Goal: Task Accomplishment & Management: Complete application form

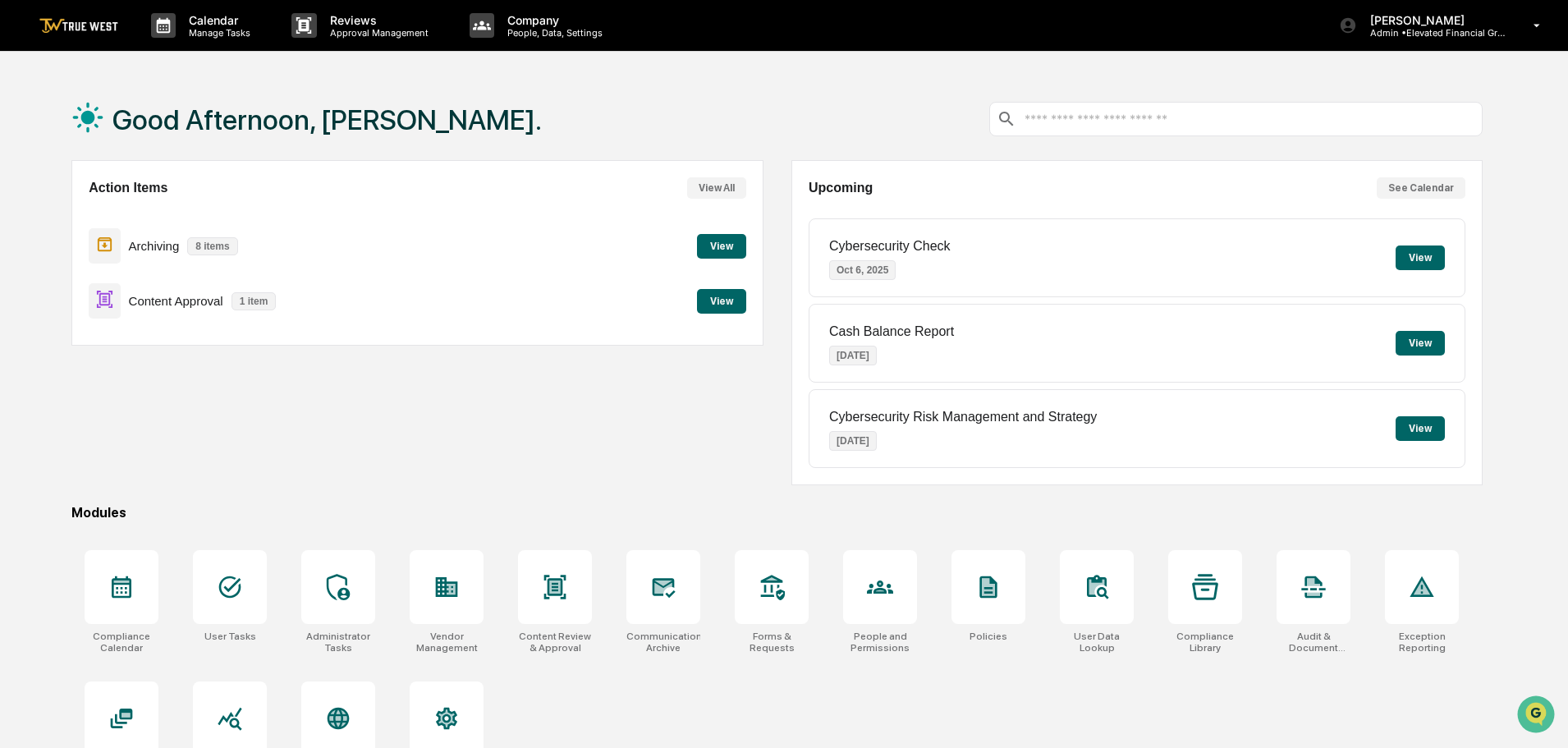
click at [720, 299] on button "View" at bounding box center [722, 301] width 49 height 25
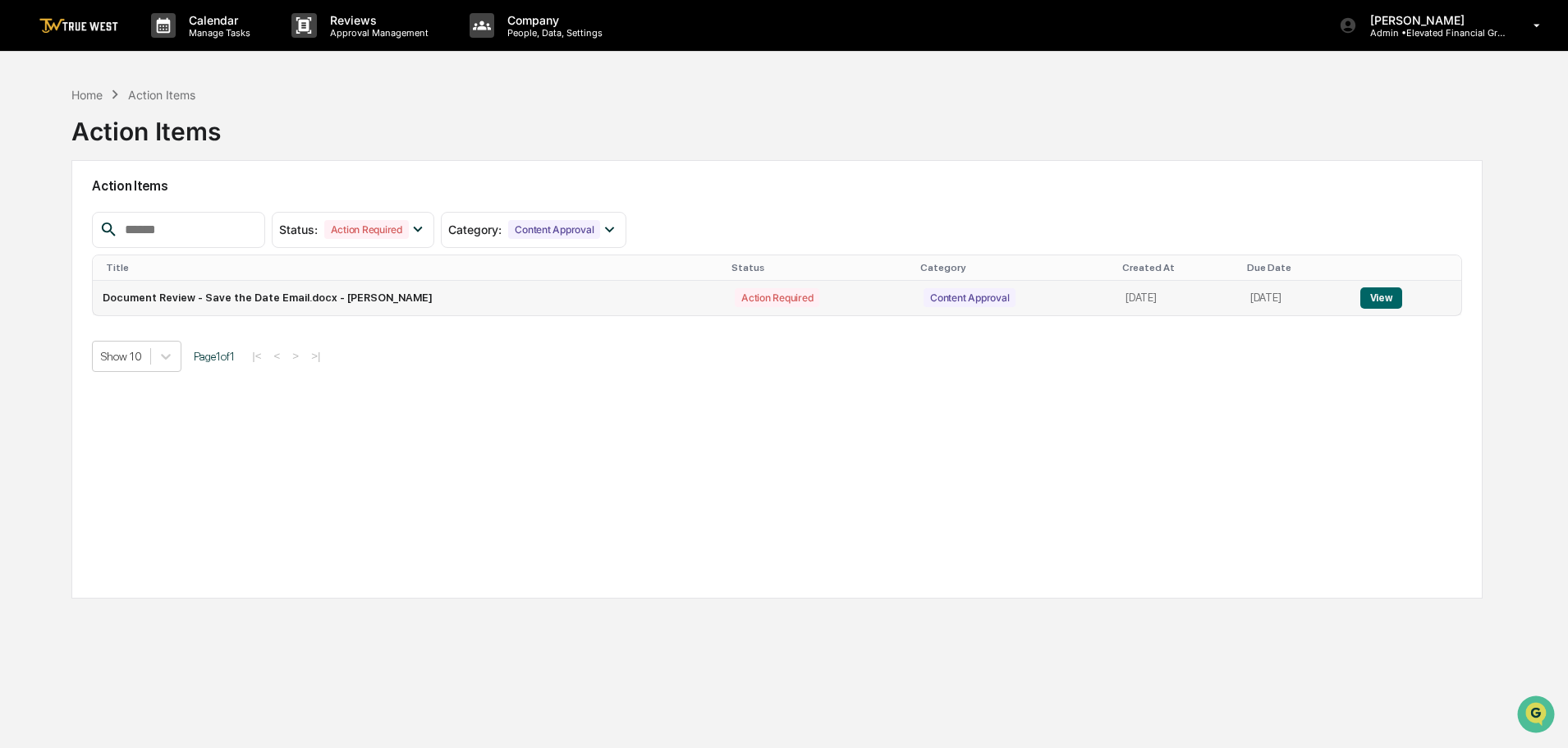
click at [1377, 294] on button "View" at bounding box center [1381, 298] width 42 height 22
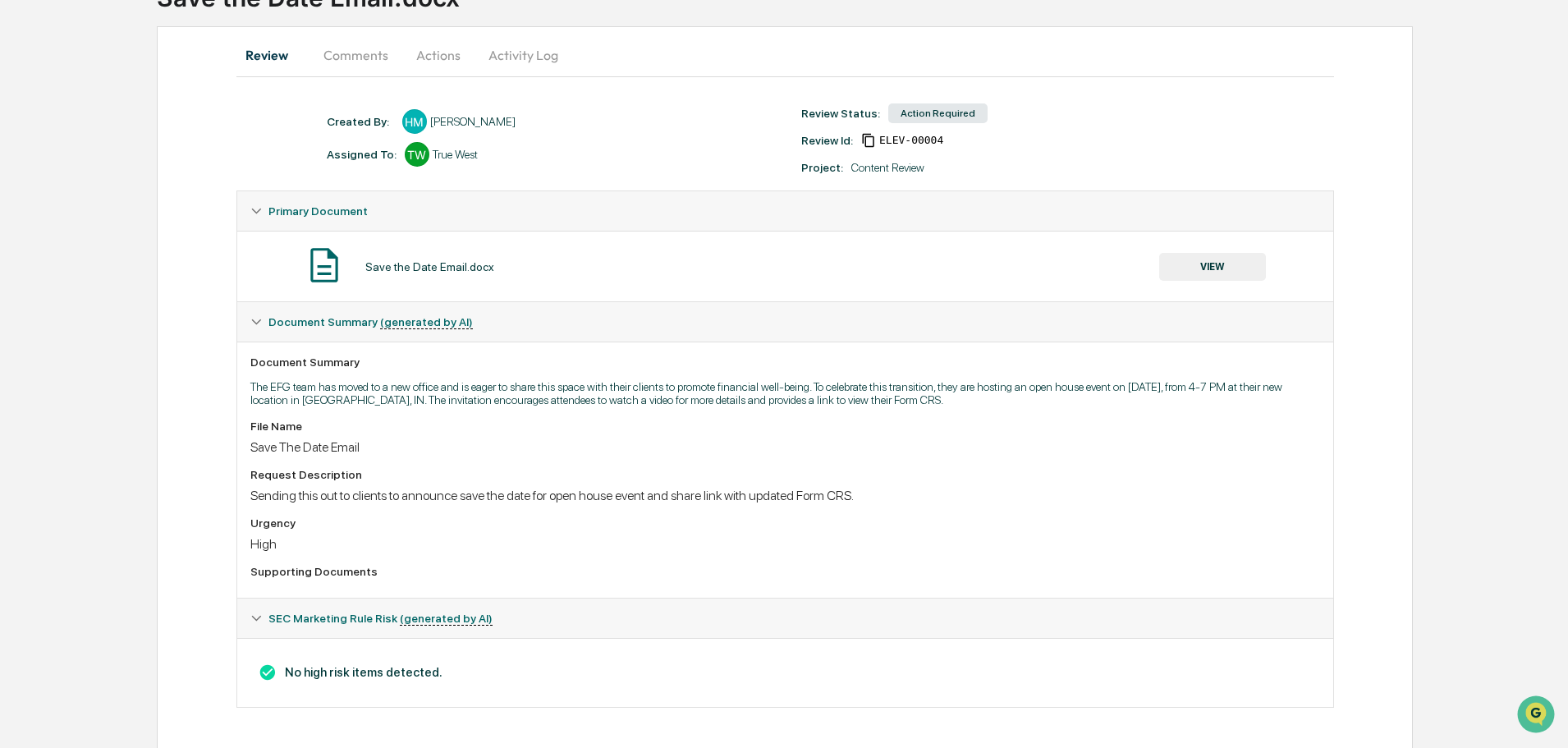
scroll to position [135, 0]
click at [1212, 261] on button "VIEW" at bounding box center [1212, 264] width 107 height 27
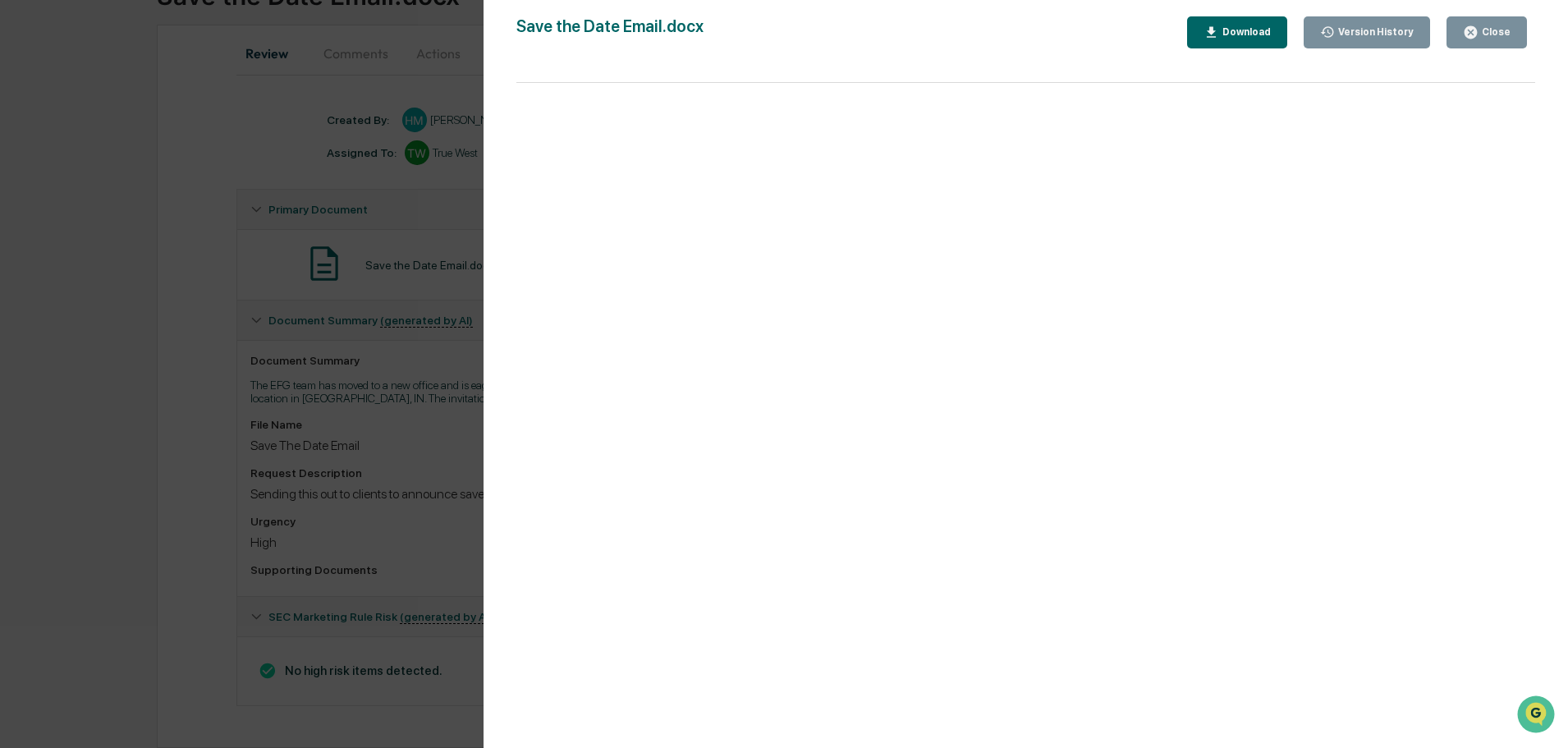
click at [1487, 27] on div "Close" at bounding box center [1495, 32] width 32 height 11
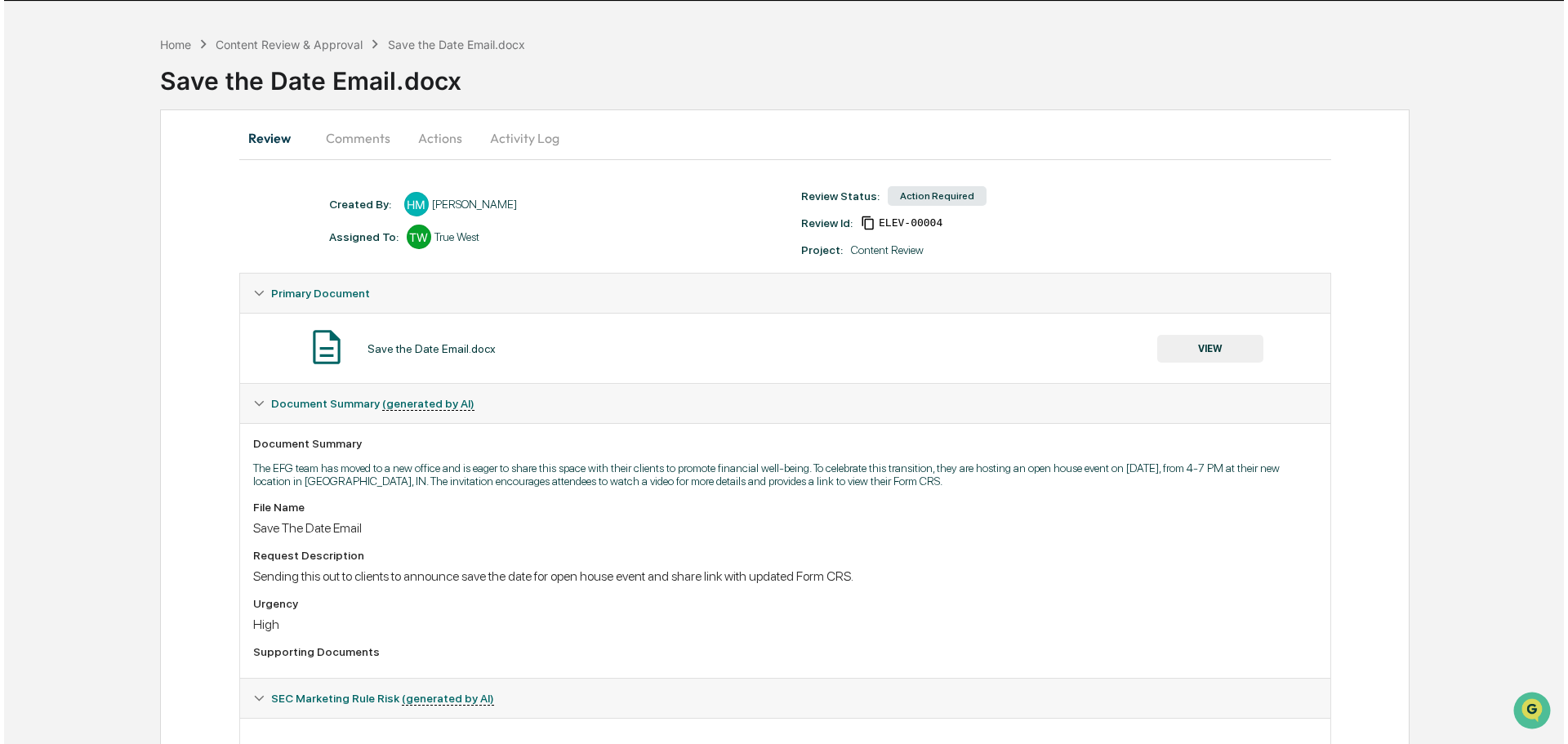
scroll to position [0, 0]
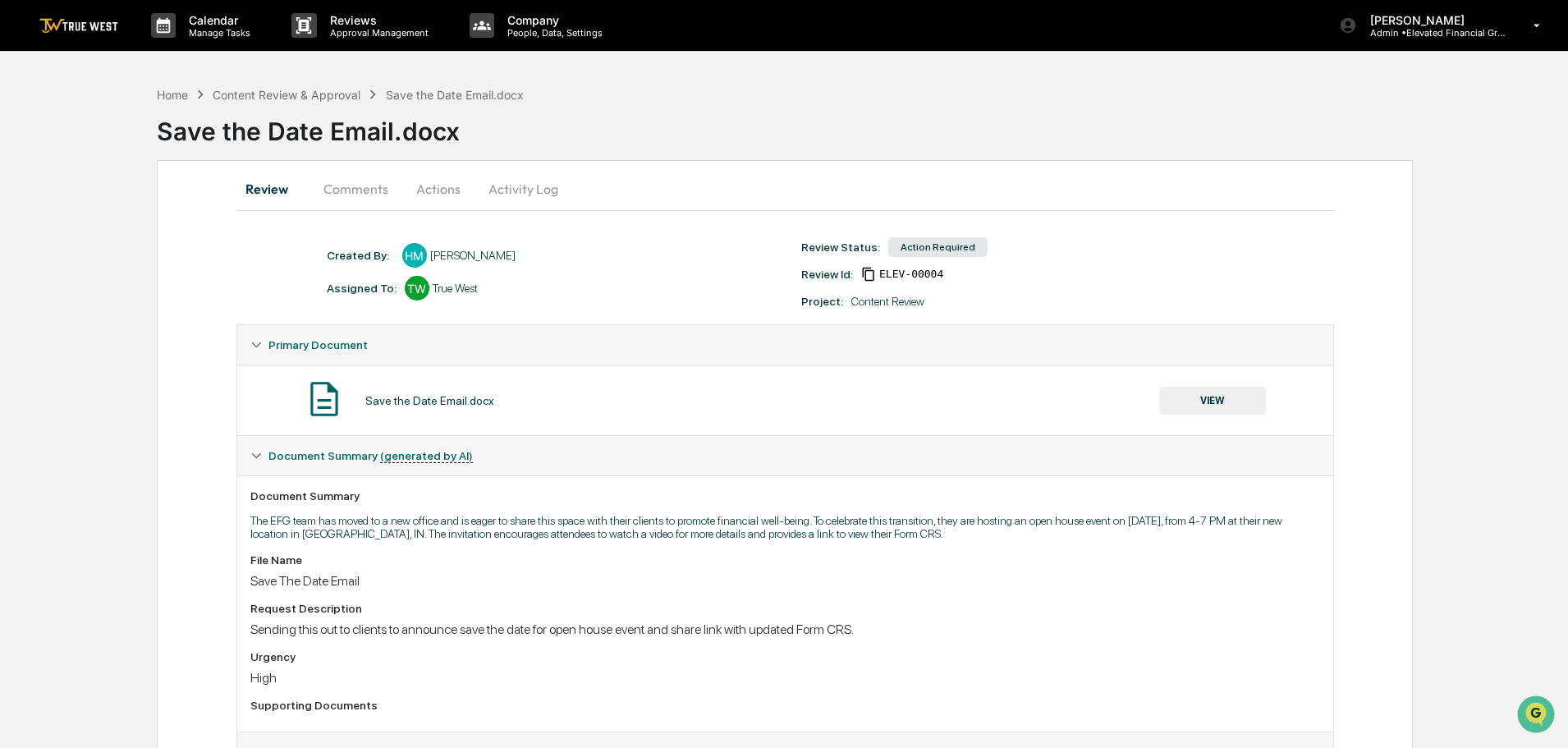
click at [430, 190] on button "Actions" at bounding box center [438, 189] width 74 height 40
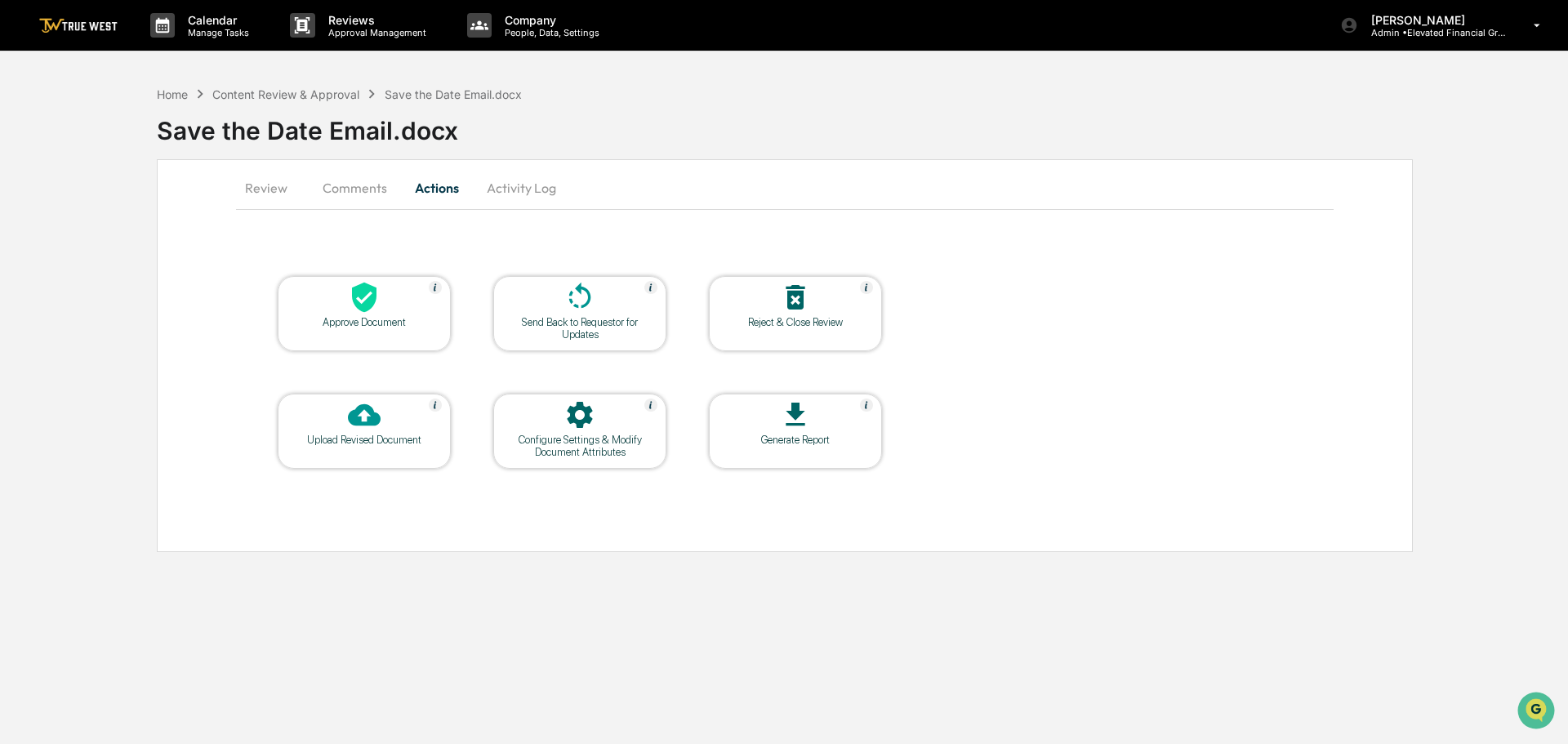
click at [365, 304] on icon at bounding box center [364, 298] width 24 height 30
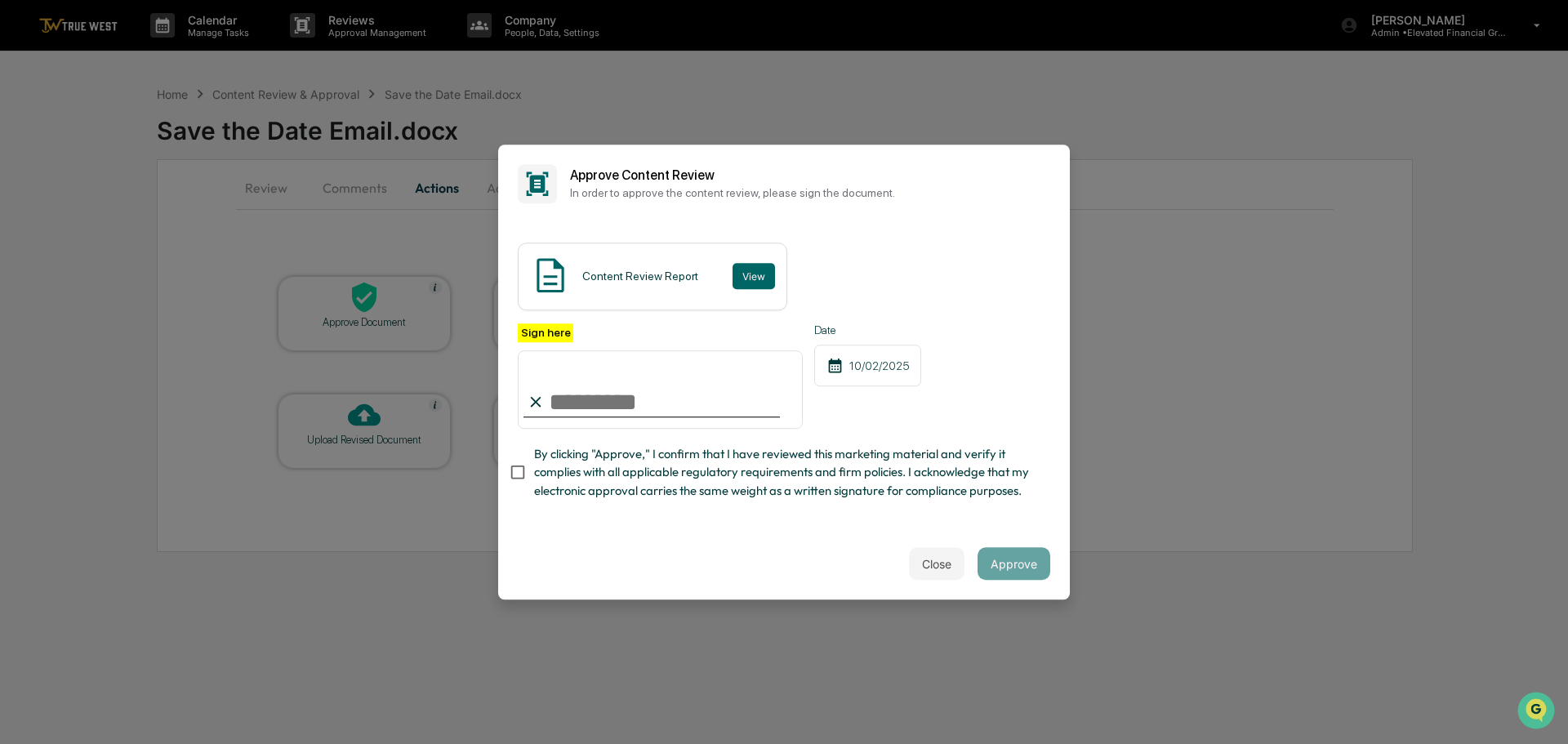
click at [574, 390] on input "Sign here" at bounding box center [660, 389] width 285 height 78
type input "**********"
click at [741, 266] on button "View" at bounding box center [753, 276] width 42 height 26
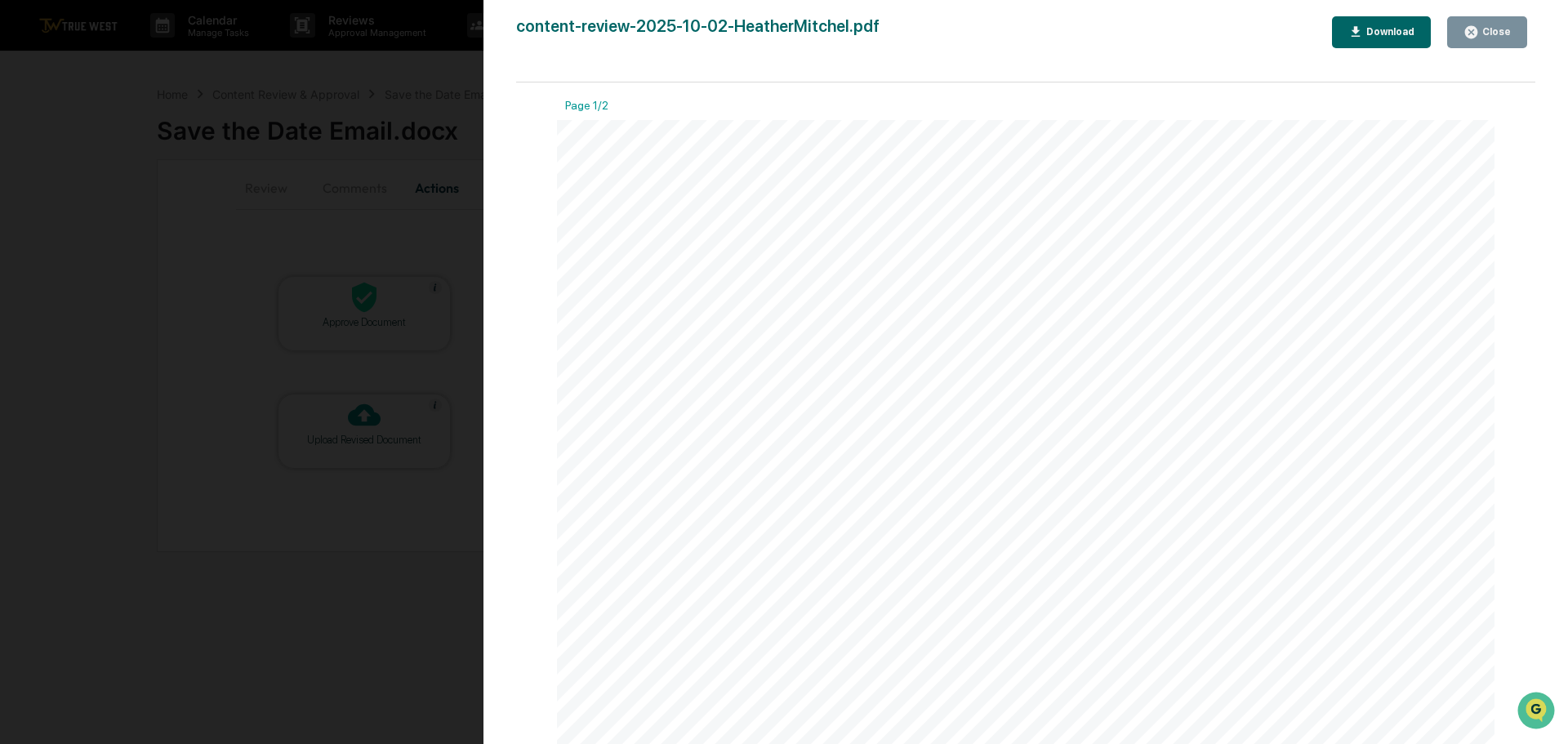
click at [443, 71] on div "Version History [DATE] 09:04 PM [PERSON_NAME] content-review-2025-10-02-Heather…" at bounding box center [784, 372] width 1568 height 744
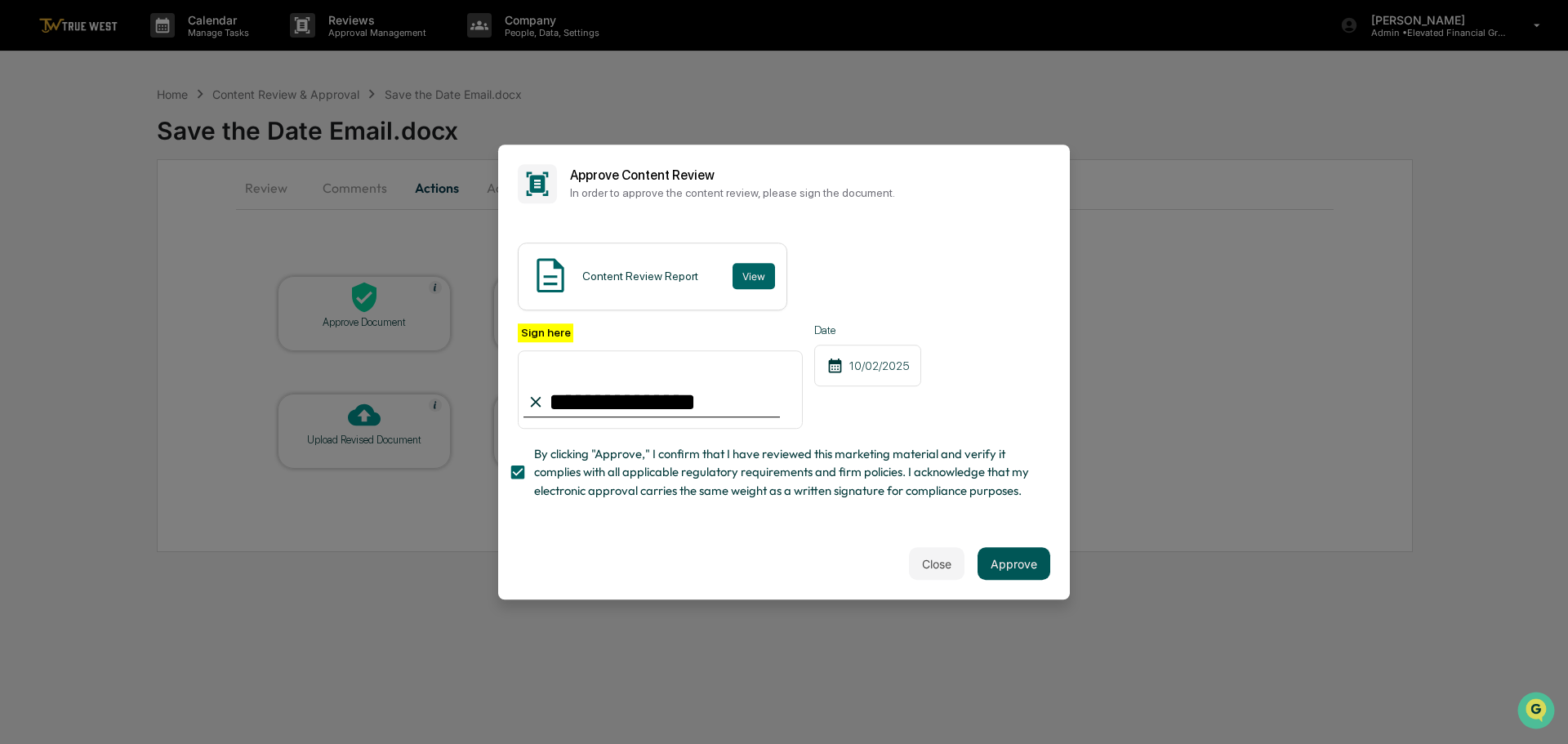
click at [1012, 567] on button "Approve" at bounding box center [1013, 563] width 73 height 33
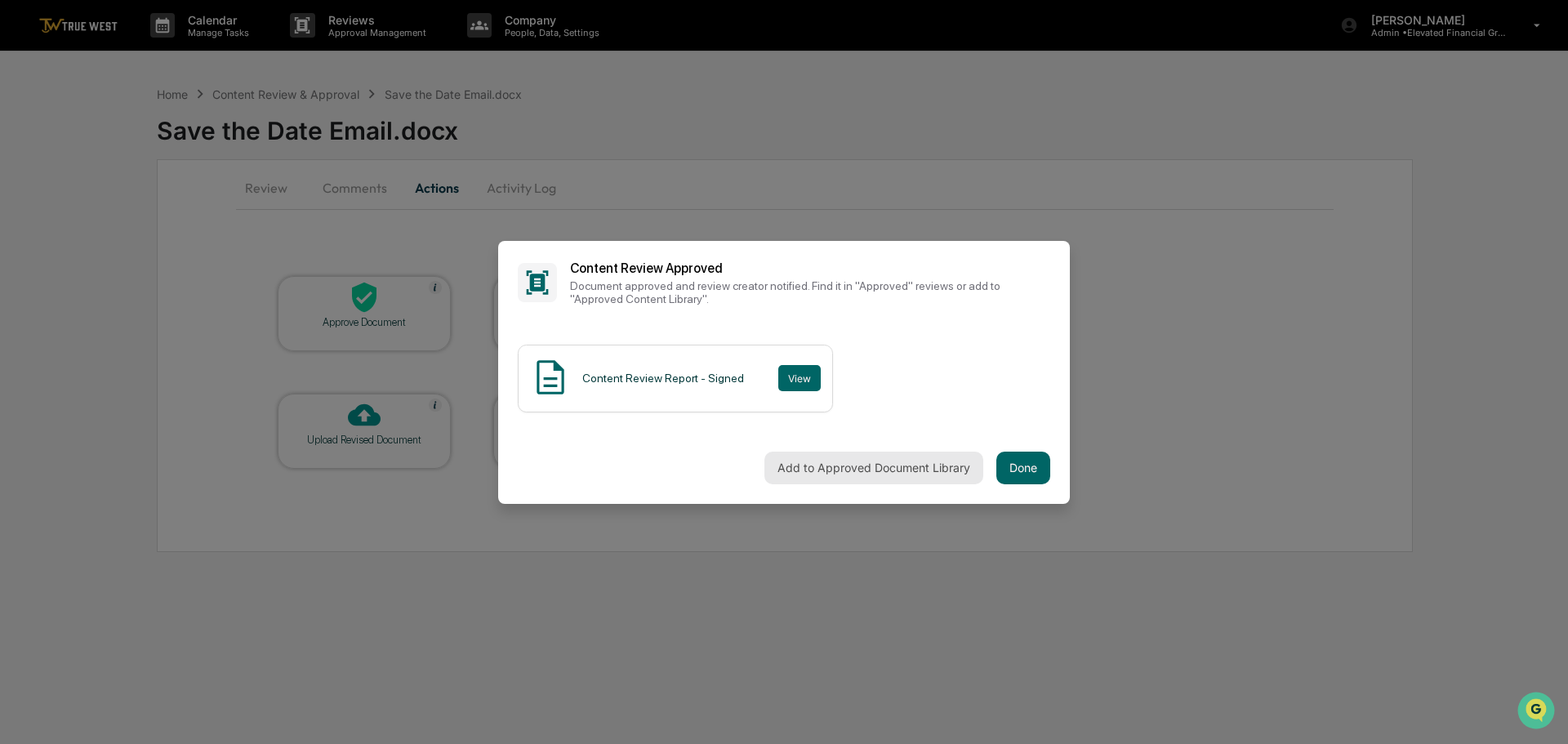
click at [847, 464] on button "Add to Approved Document Library" at bounding box center [874, 468] width 218 height 33
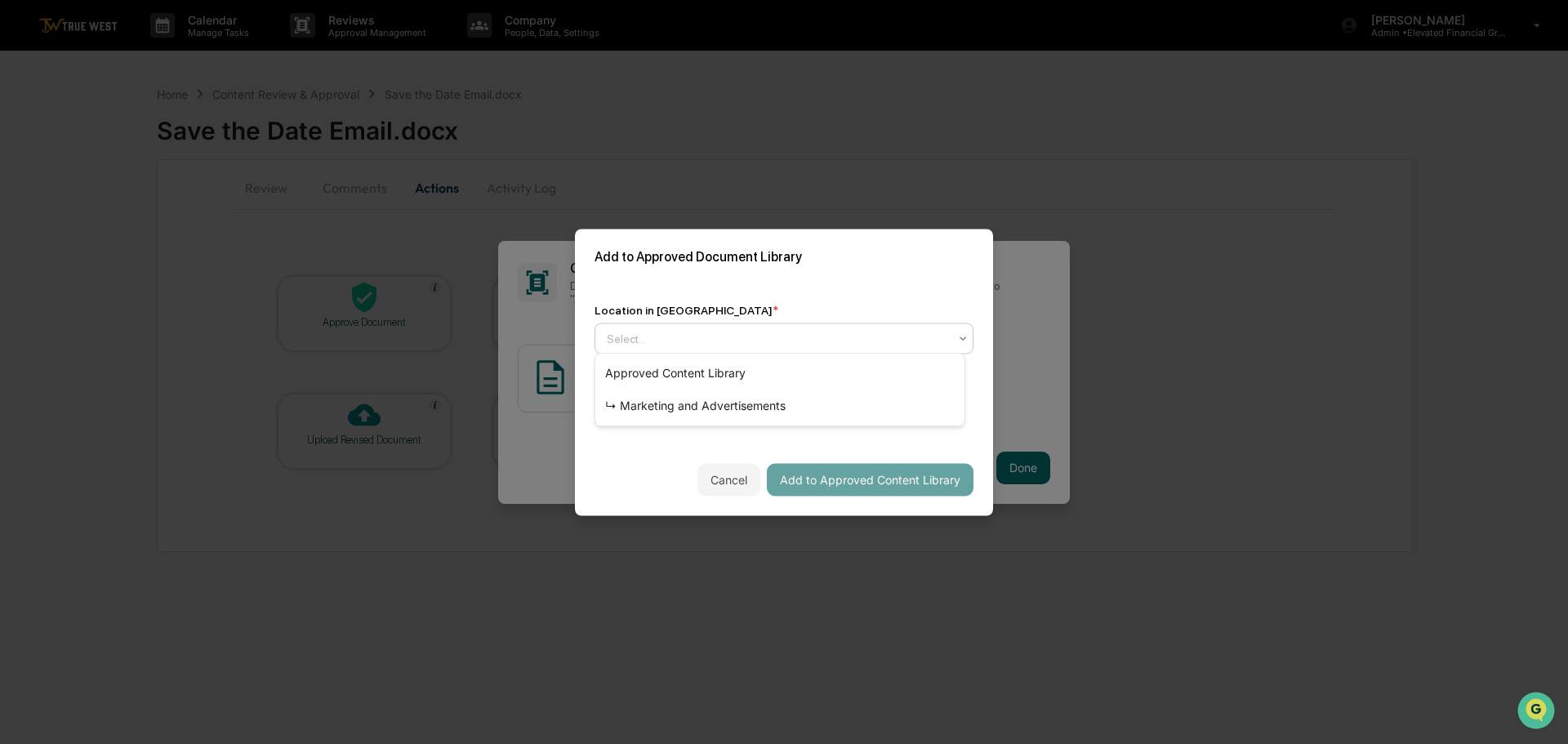
click at [788, 332] on div at bounding box center [777, 337] width 341 height 16
click at [728, 403] on div "↳ Marketing and Advertisements" at bounding box center [780, 406] width 369 height 33
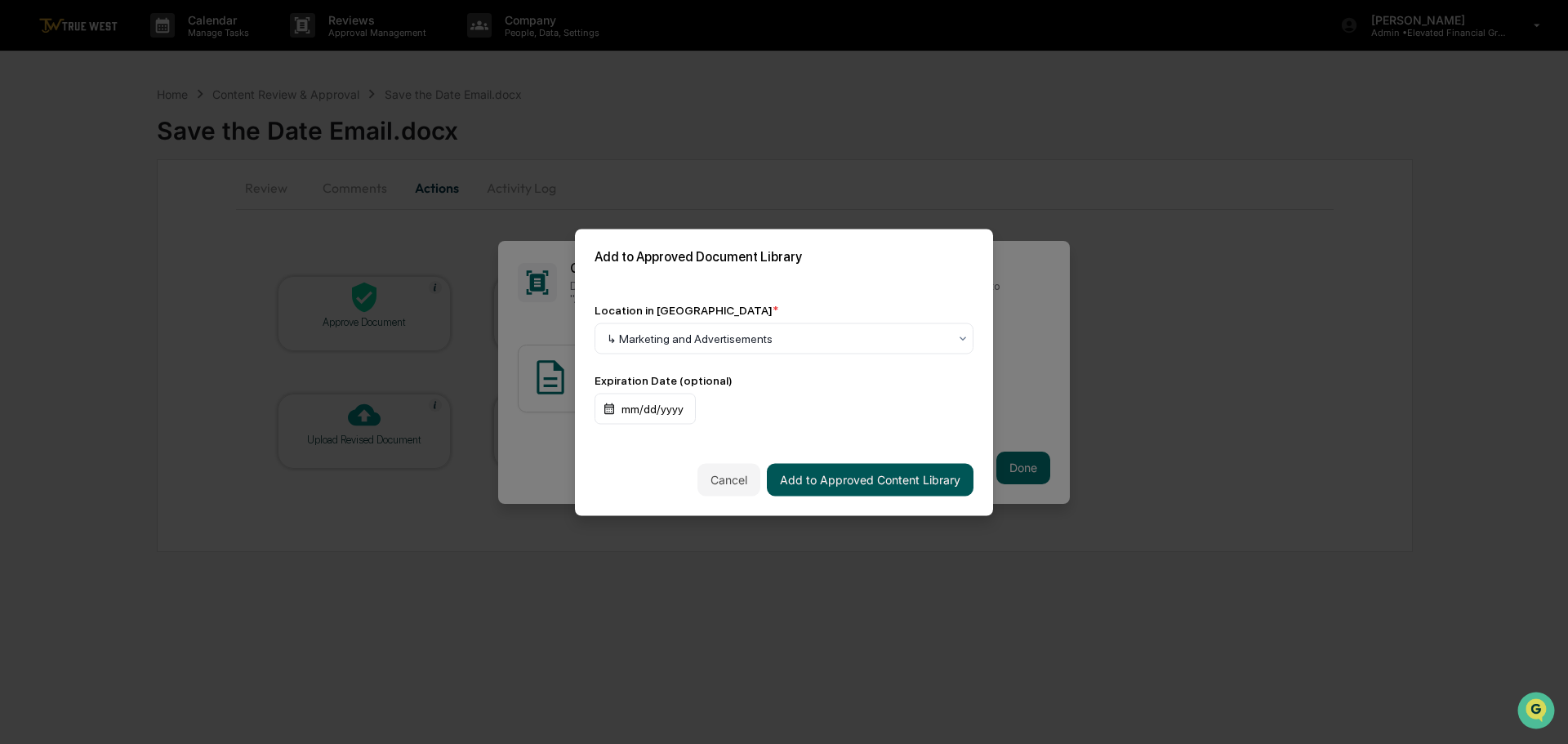
click at [830, 478] on button "Add to Approved Content Library" at bounding box center [869, 479] width 206 height 33
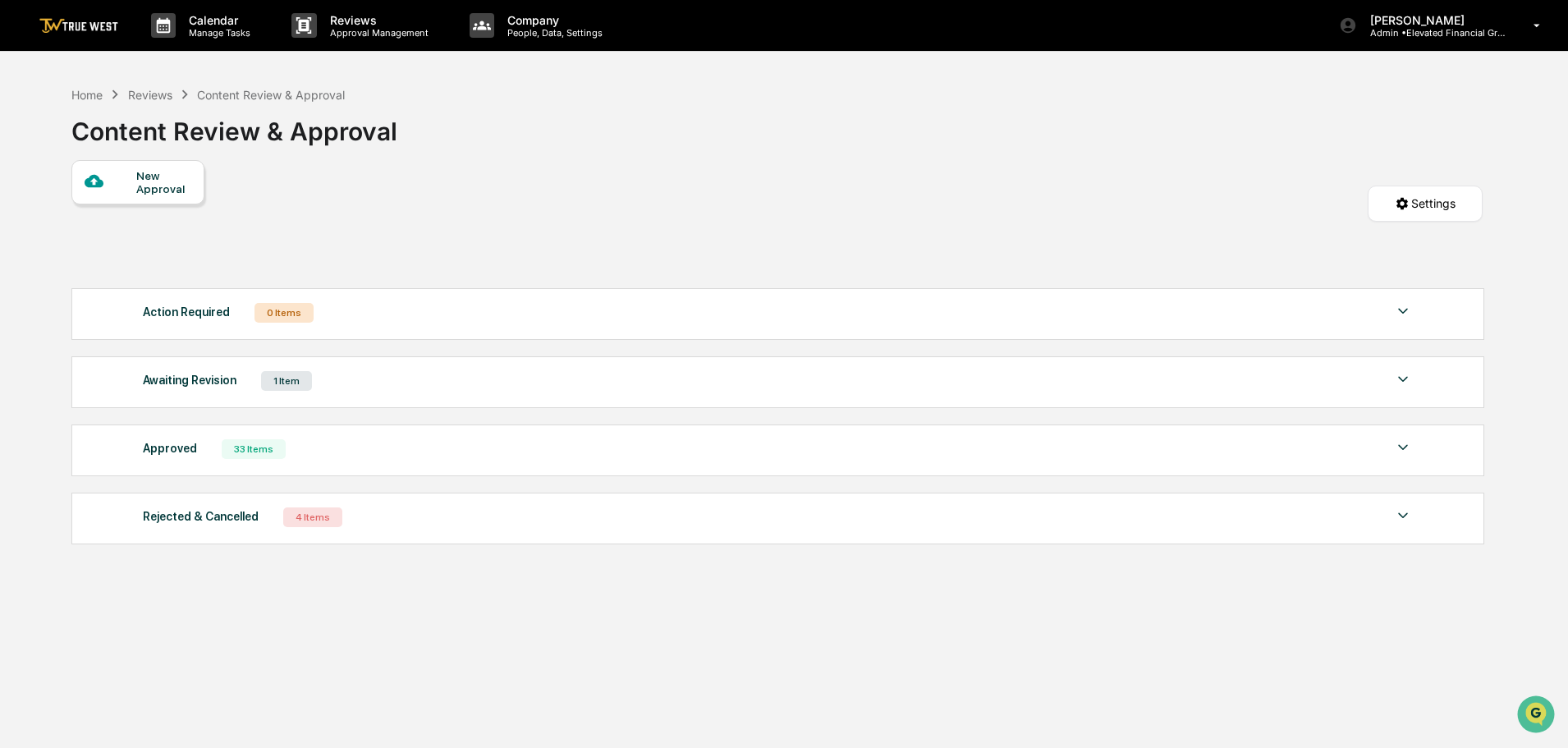
click at [1403, 376] on img at bounding box center [1403, 379] width 20 height 20
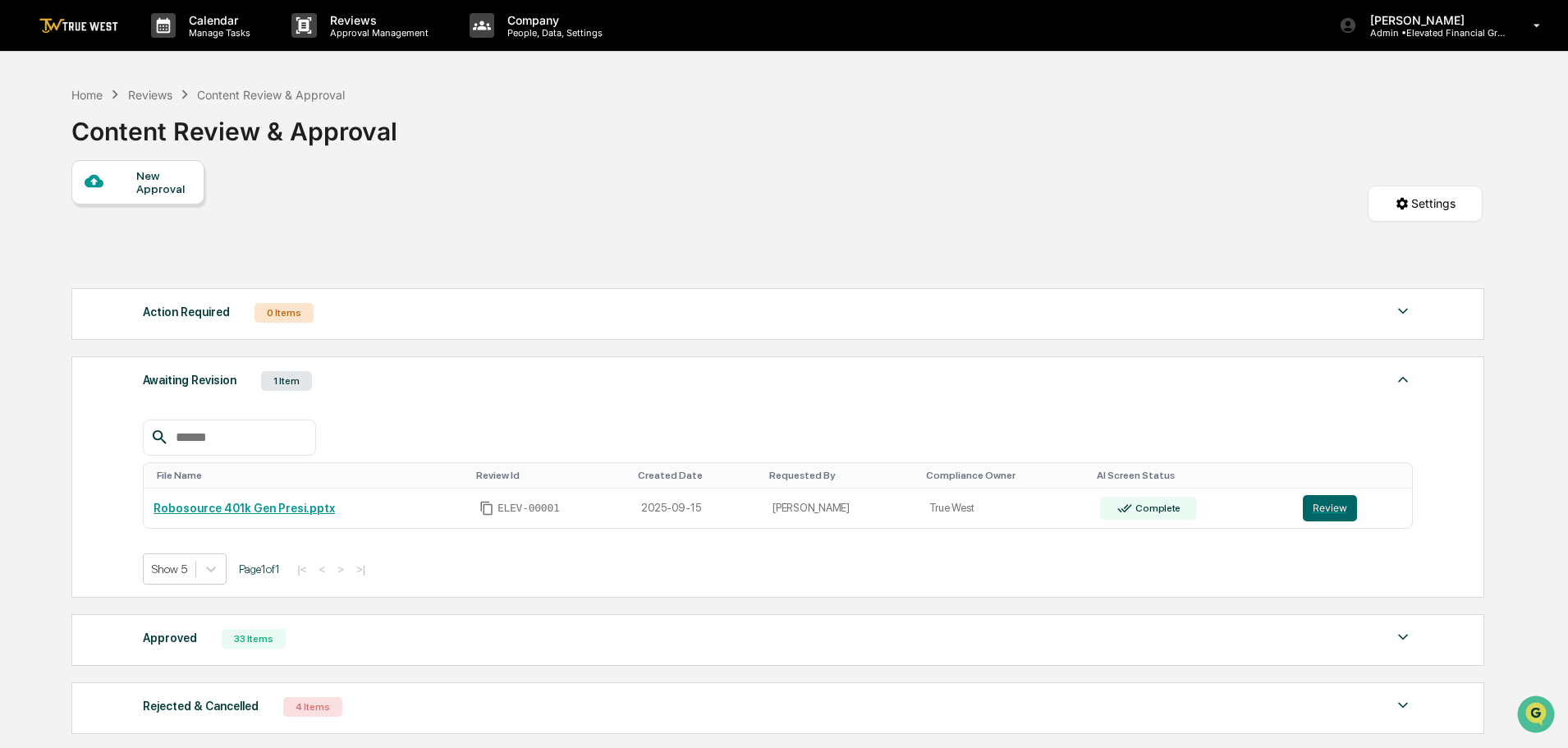
click at [689, 145] on div "Home Reviews Content Review & Approval Content Review & Approval" at bounding box center [776, 118] width 1412 height 82
click at [90, 98] on div "Home" at bounding box center [86, 95] width 31 height 14
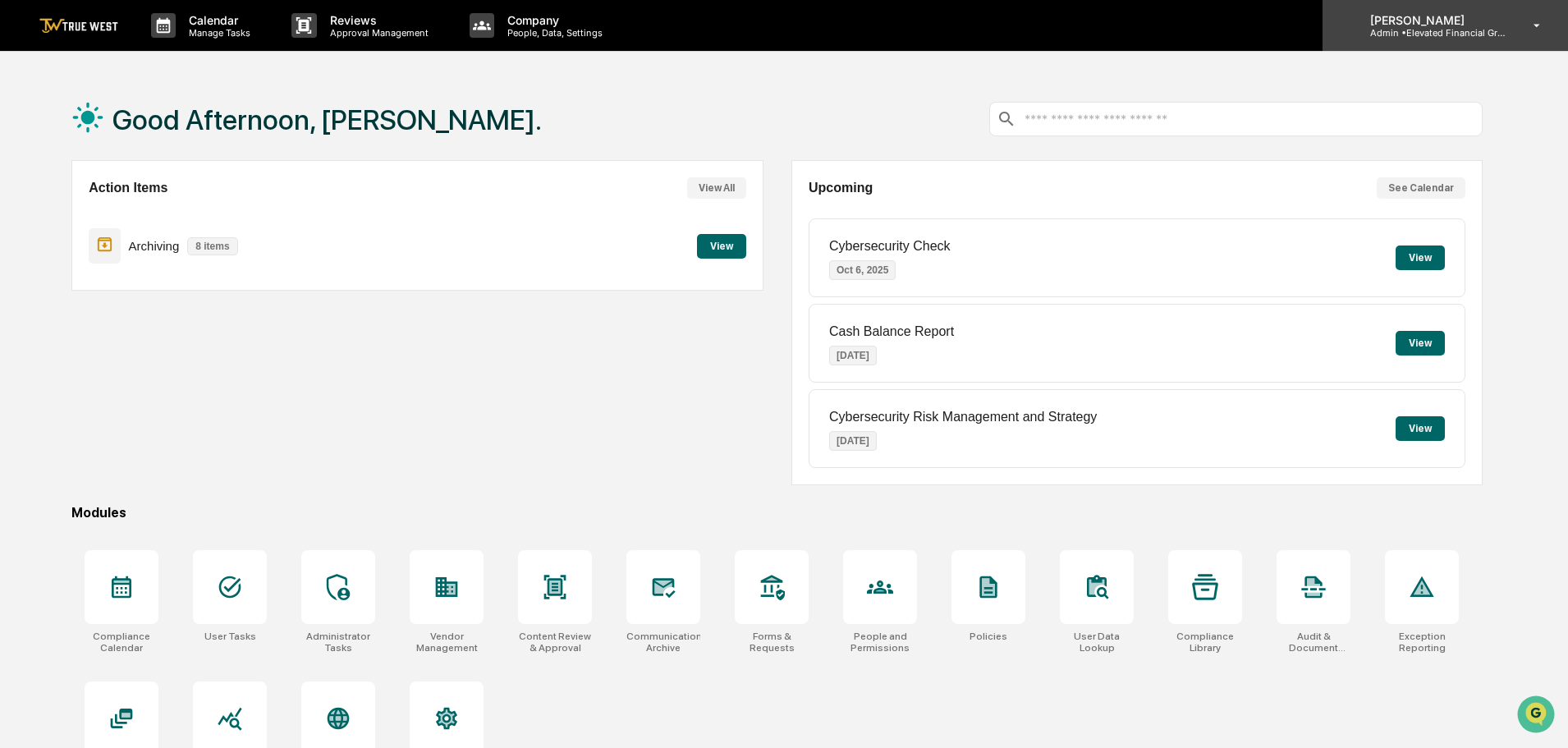
click at [1443, 25] on p "[PERSON_NAME]" at bounding box center [1433, 20] width 152 height 14
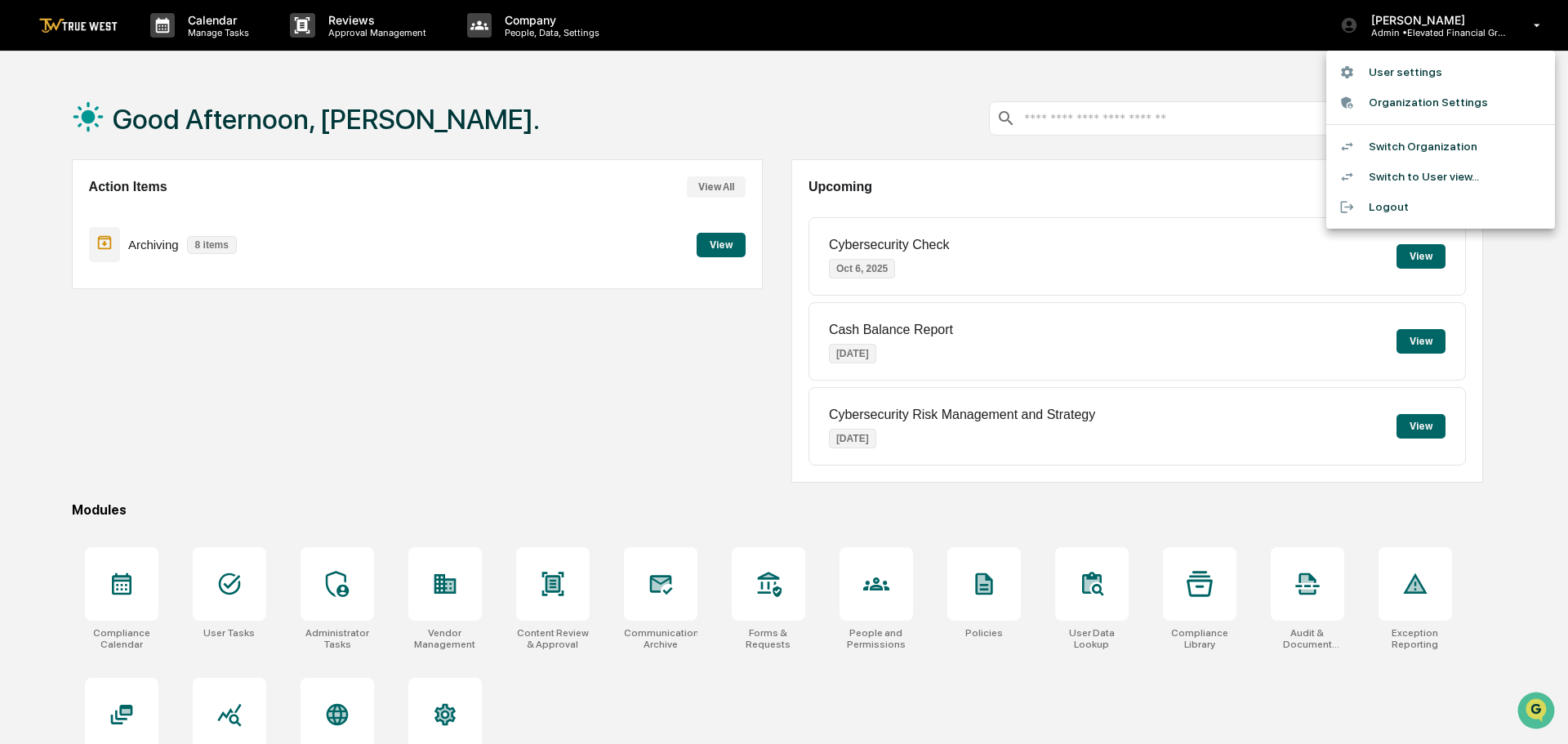
click at [1393, 149] on li "Switch Organization" at bounding box center [1440, 147] width 229 height 30
